Goal: Navigation & Orientation: Find specific page/section

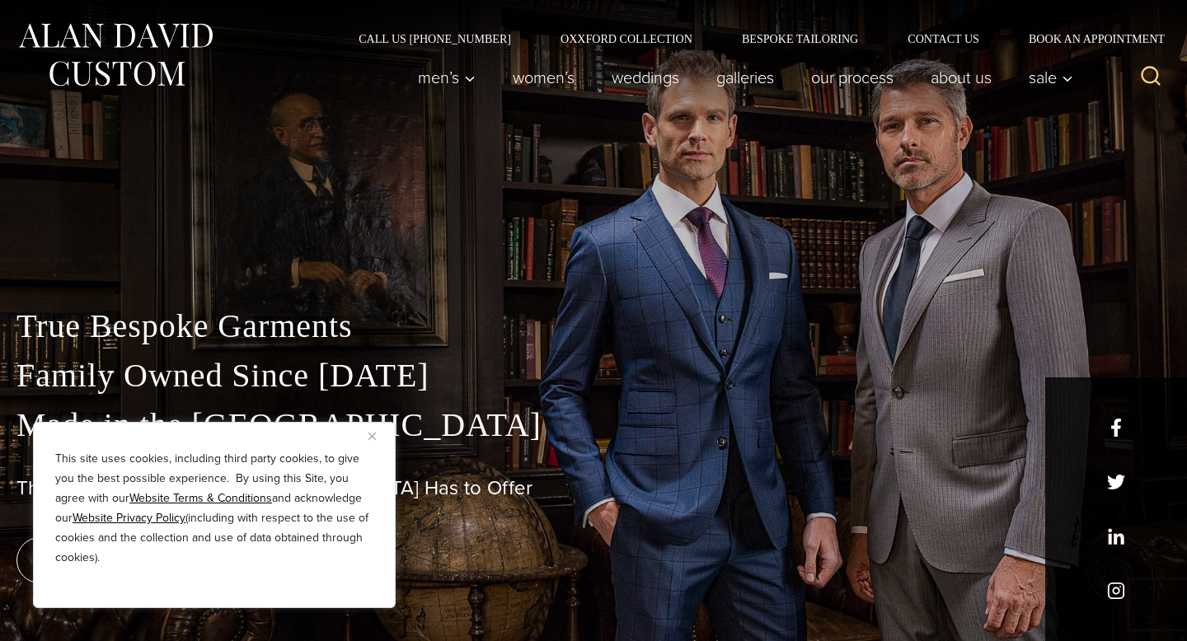
click at [375, 437] on img "Close" at bounding box center [371, 436] width 7 height 7
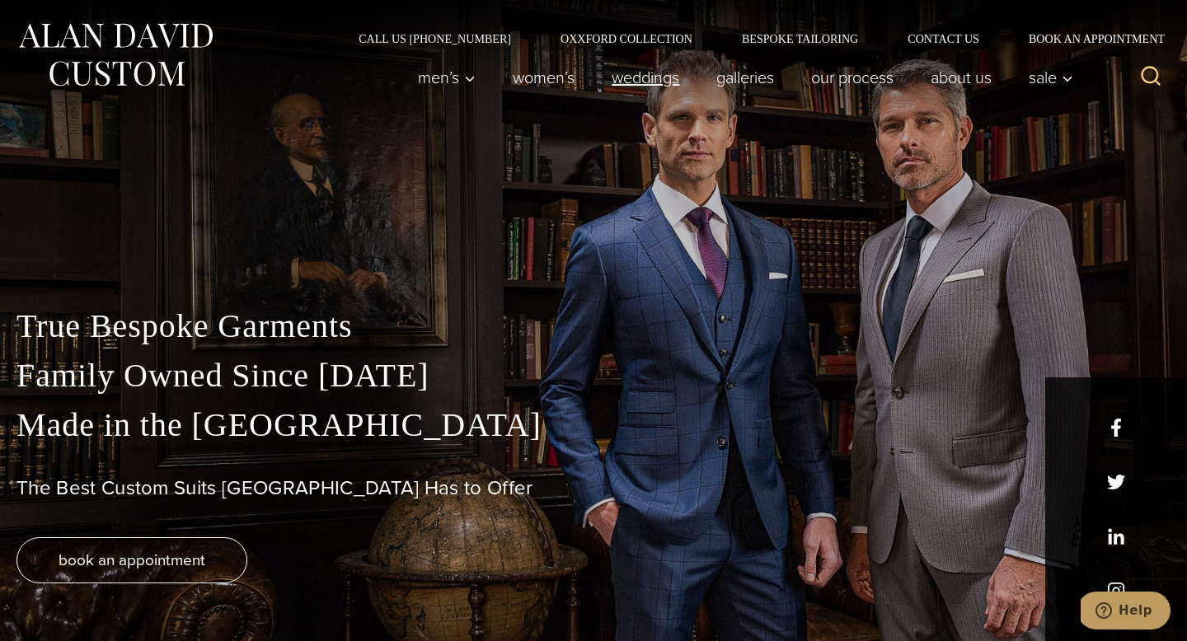
click at [656, 66] on link "weddings" at bounding box center [645, 77] width 105 height 33
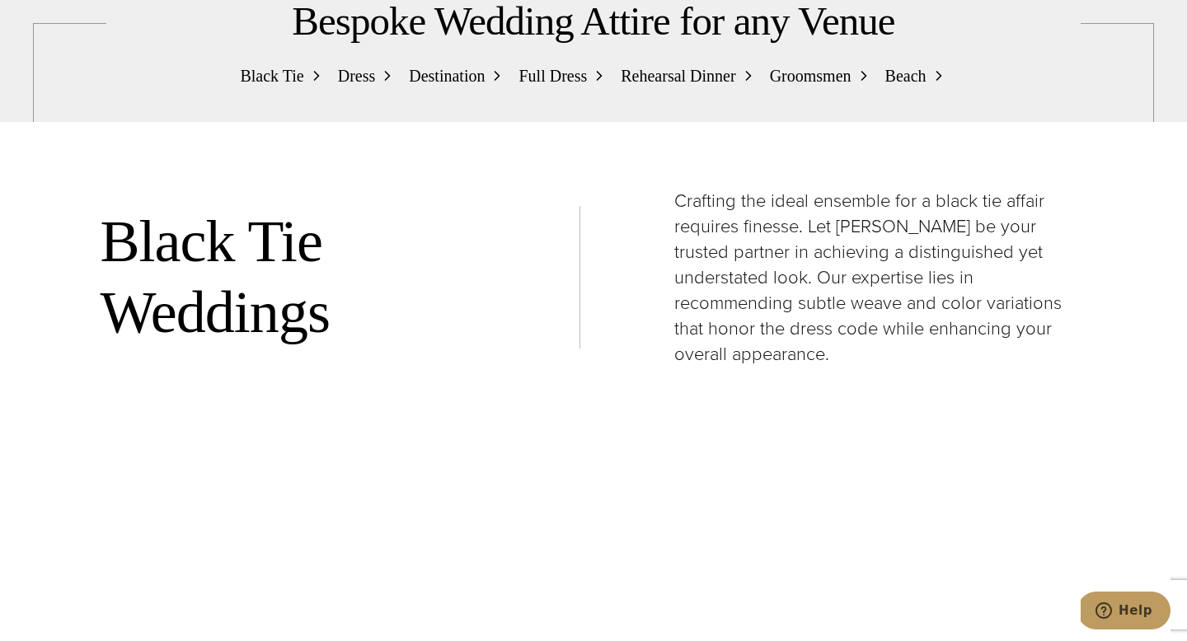
scroll to position [2024, 0]
